Goal: Check status

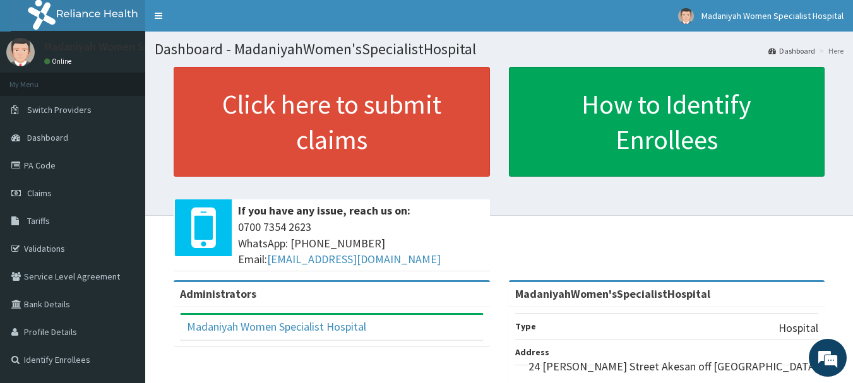
click at [728, 185] on div "Click here to submit claims If you have any issue, reach us on: [PHONE_NUMBER] …" at bounding box center [499, 173] width 688 height 213
click at [56, 168] on link "PA Code" at bounding box center [72, 165] width 145 height 28
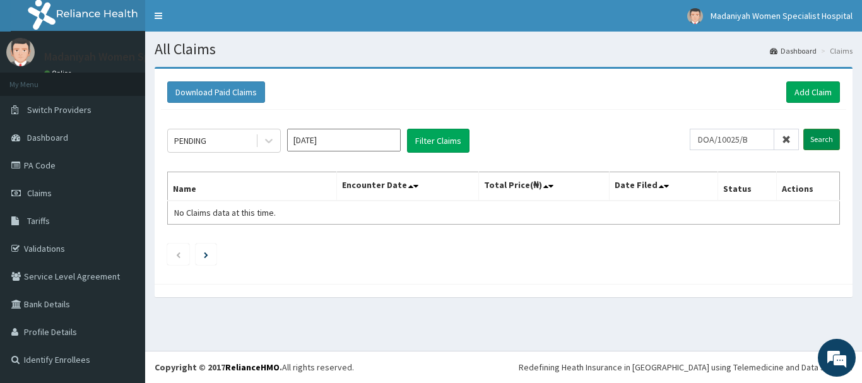
type input "DOA/10025/B"
click at [820, 142] on input "Search" at bounding box center [821, 139] width 37 height 21
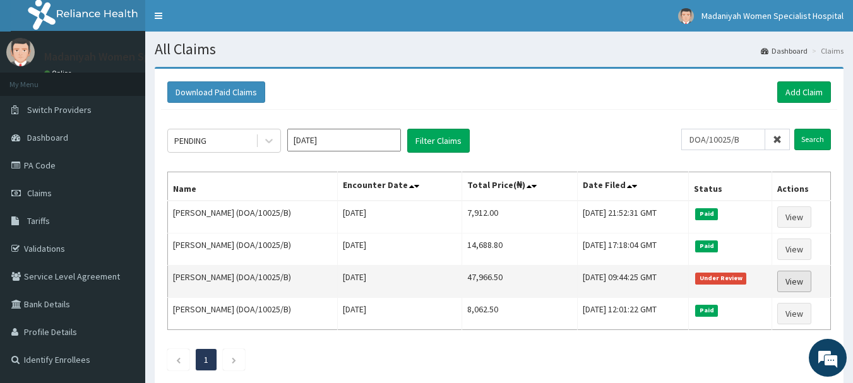
click at [801, 276] on link "View" at bounding box center [794, 281] width 34 height 21
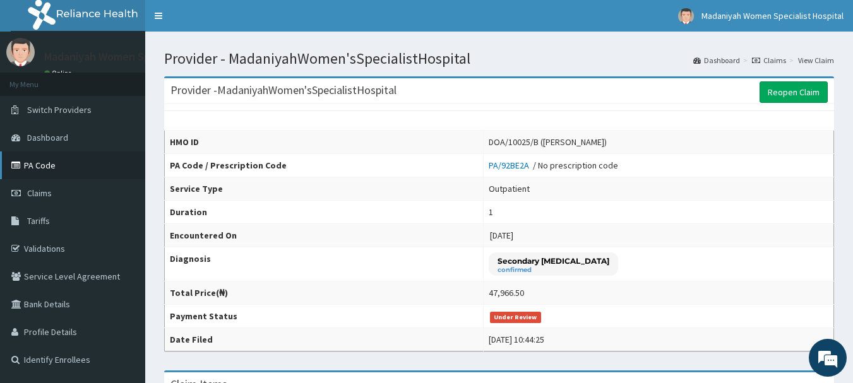
click at [60, 163] on link "PA Code" at bounding box center [72, 165] width 145 height 28
